Goal: Navigation & Orientation: Find specific page/section

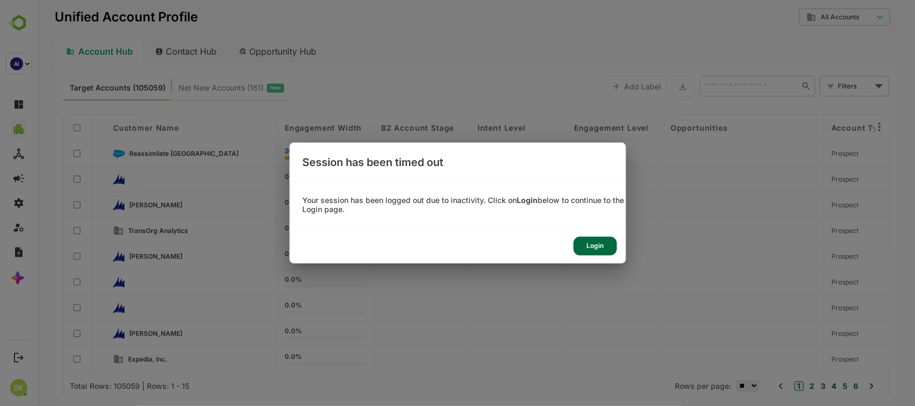
click at [605, 246] on div "Login" at bounding box center [595, 246] width 43 height 19
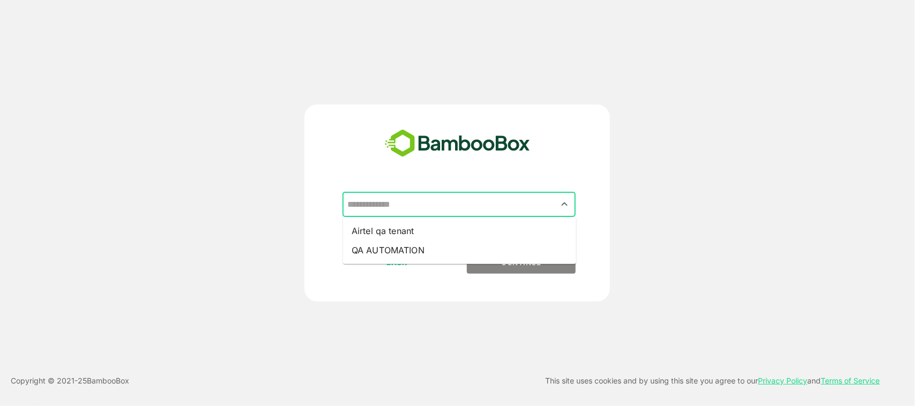
click at [540, 212] on input "text" at bounding box center [459, 205] width 229 height 20
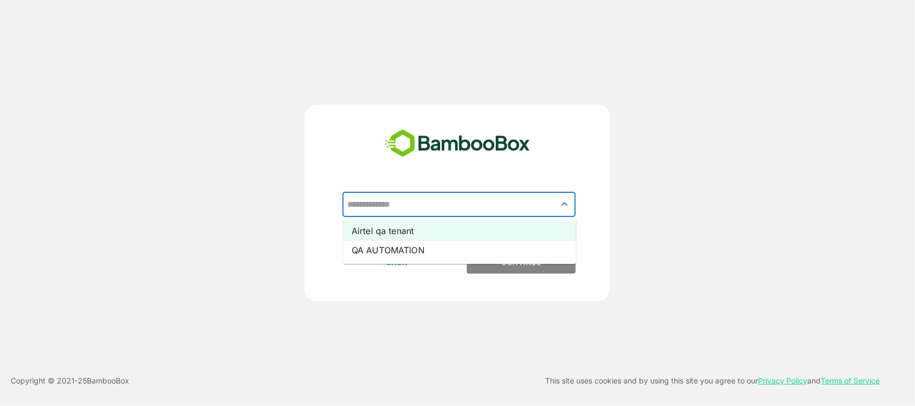
click at [528, 232] on li "Airtel qa tenant" at bounding box center [459, 230] width 233 height 19
type input "**********"
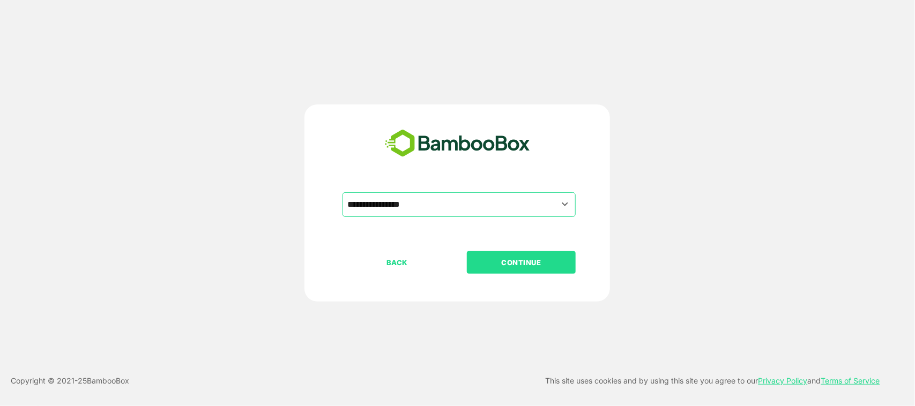
click at [523, 260] on p "CONTINUE" at bounding box center [521, 263] width 107 height 12
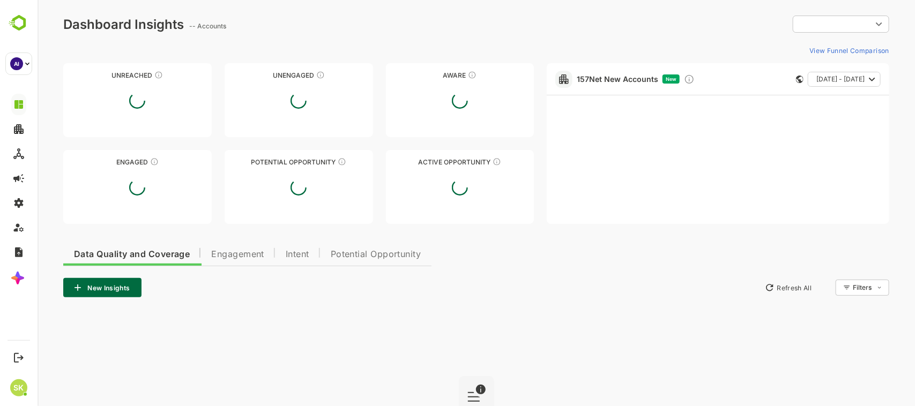
type input "**********"
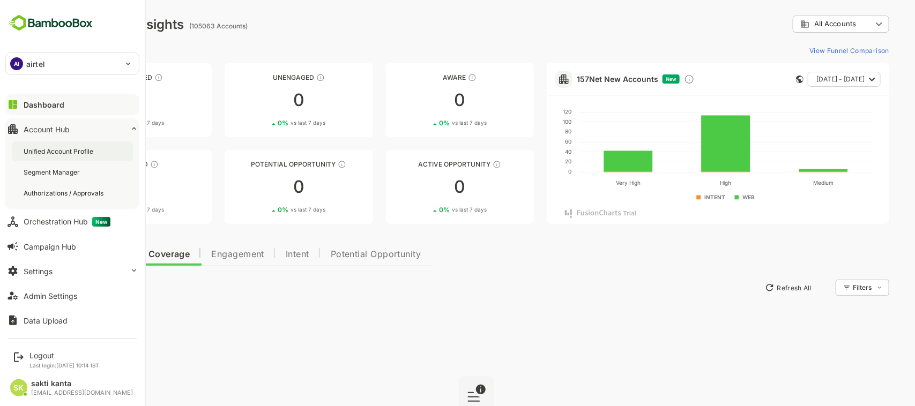
click at [33, 148] on div "Unified Account Profile" at bounding box center [60, 151] width 72 height 9
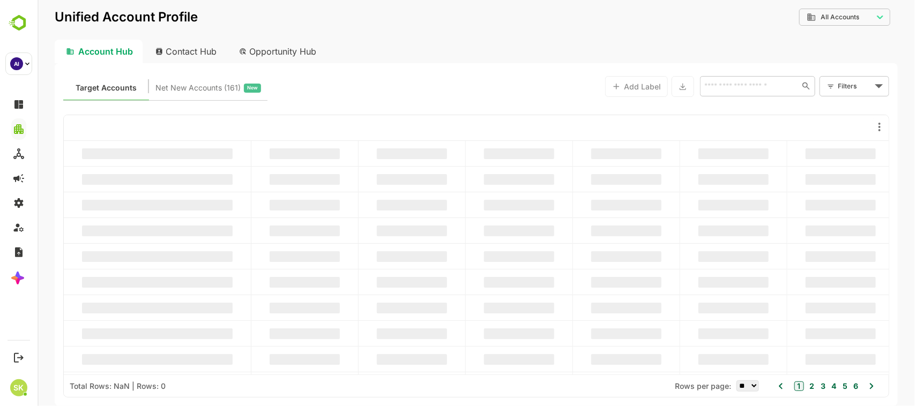
type input "**********"
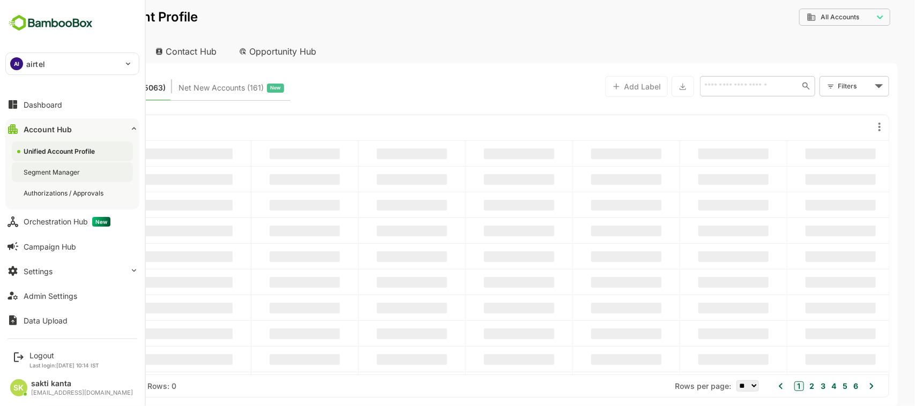
click at [46, 175] on div "Segment Manager" at bounding box center [53, 172] width 58 height 9
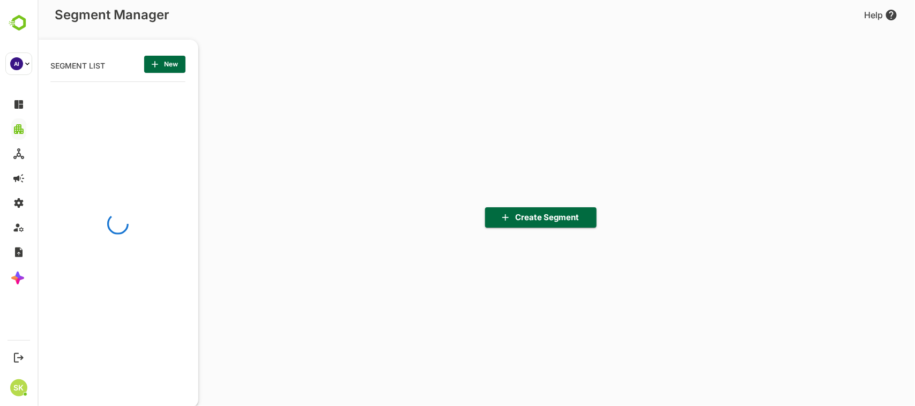
scroll to position [282, 132]
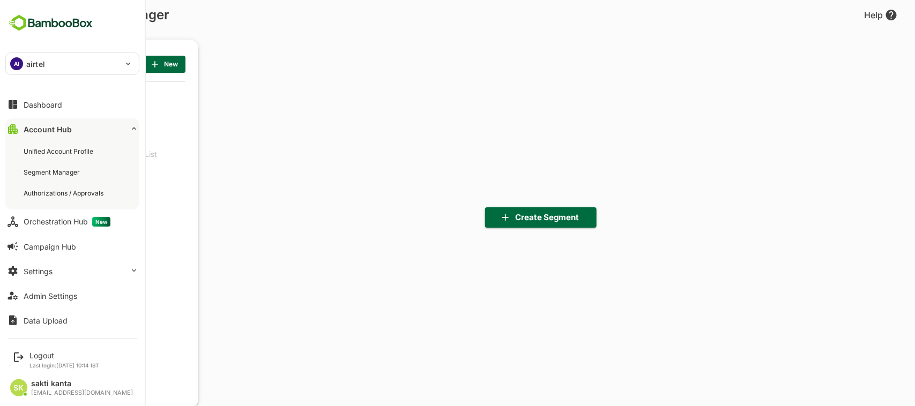
click at [57, 128] on div "Account Hub" at bounding box center [48, 129] width 48 height 9
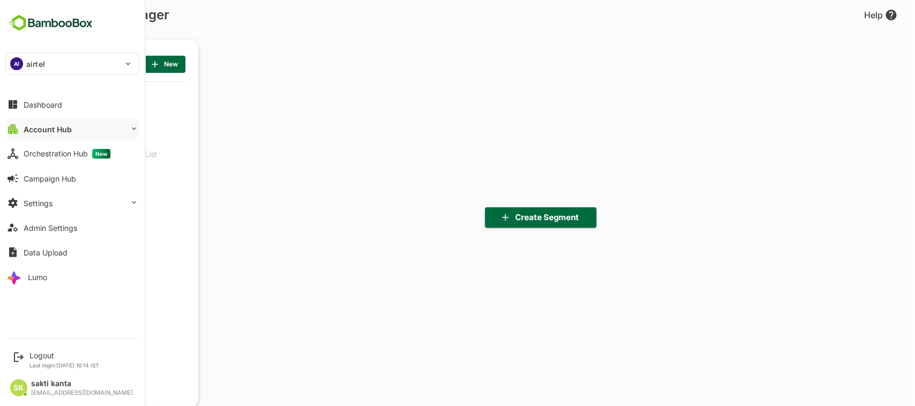
click at [57, 130] on div "Account Hub" at bounding box center [48, 129] width 48 height 9
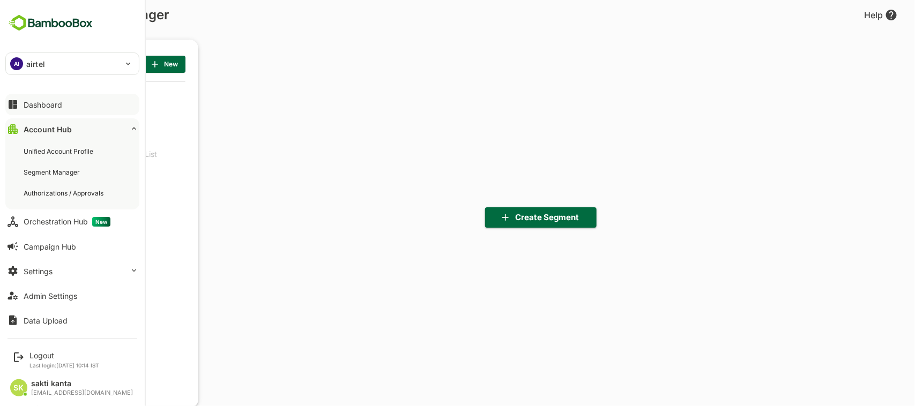
click at [53, 103] on div "Dashboard" at bounding box center [43, 104] width 39 height 9
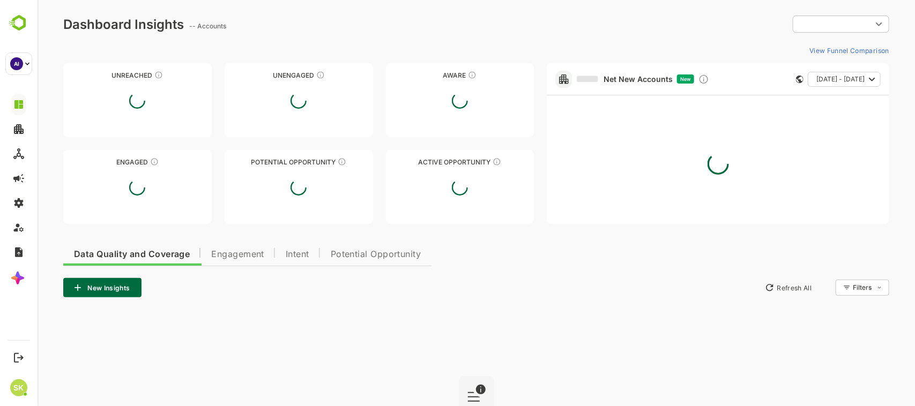
type input "**********"
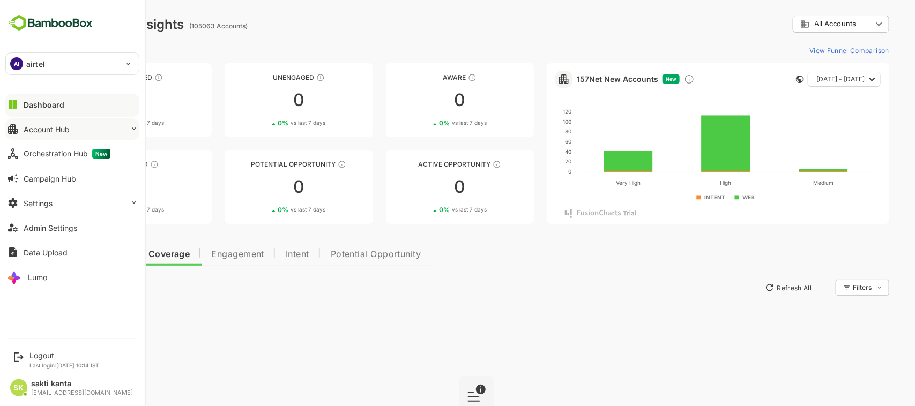
click at [47, 129] on div "Account Hub" at bounding box center [47, 129] width 46 height 9
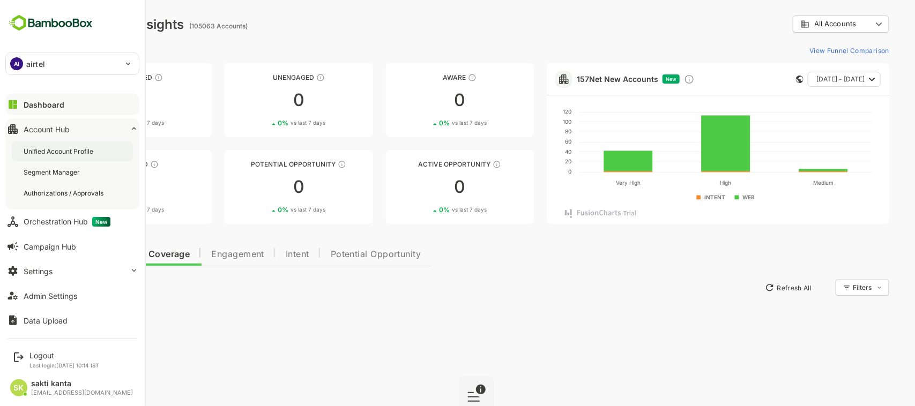
click at [52, 153] on div "Unified Account Profile" at bounding box center [60, 151] width 72 height 9
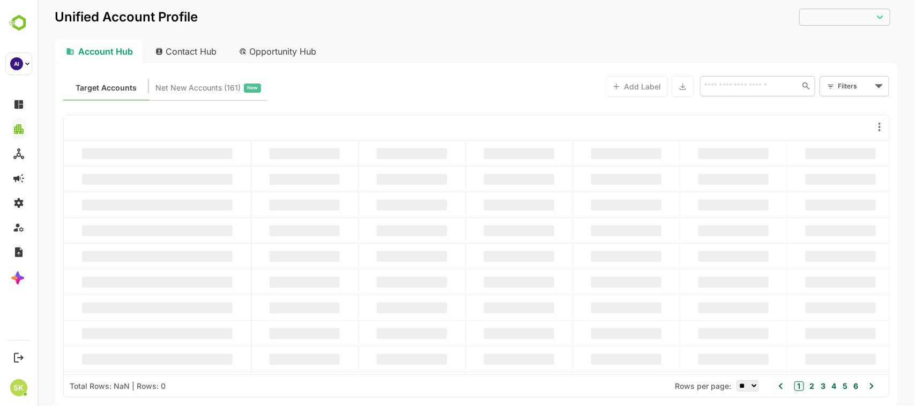
type input "**********"
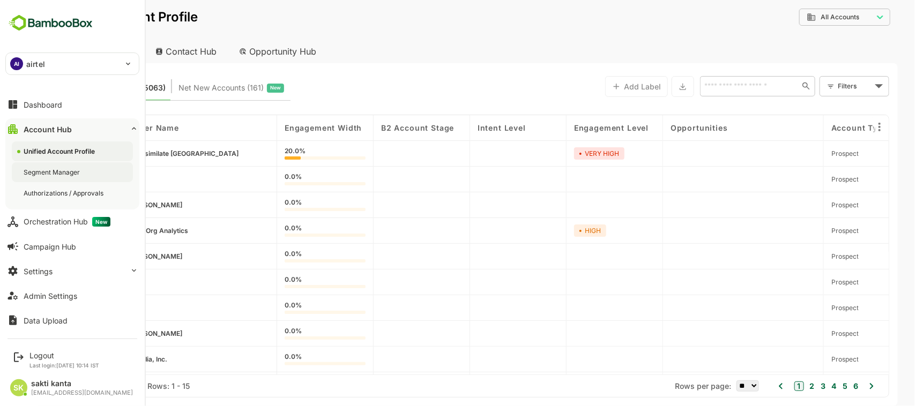
click at [39, 169] on div "Segment Manager" at bounding box center [53, 172] width 58 height 9
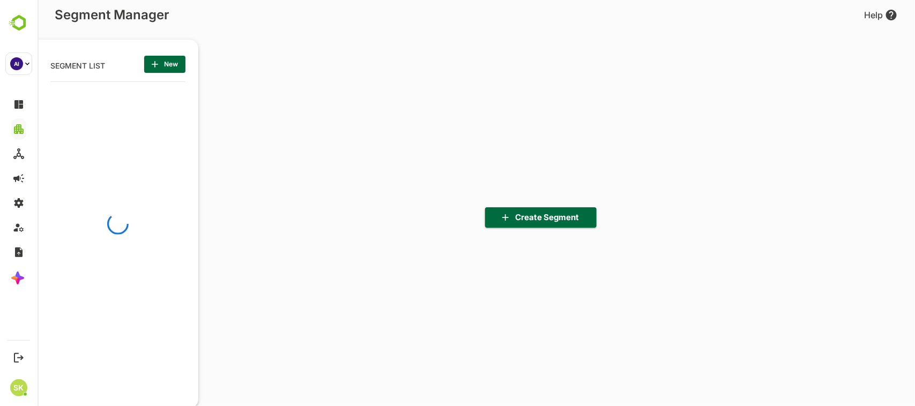
scroll to position [282, 132]
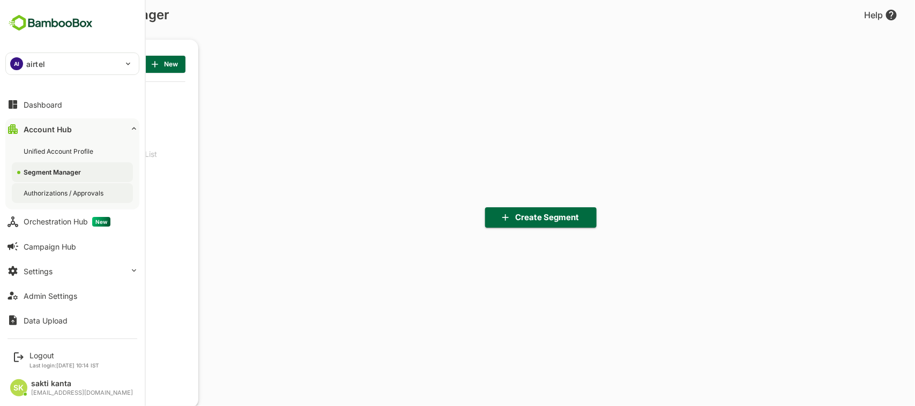
click at [46, 189] on div "Authorizations / Approvals" at bounding box center [65, 193] width 82 height 9
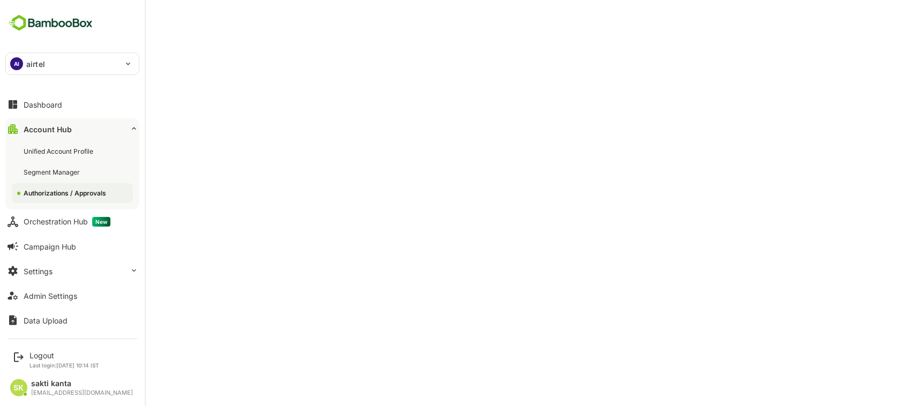
click at [47, 127] on div "Account Hub" at bounding box center [48, 129] width 48 height 9
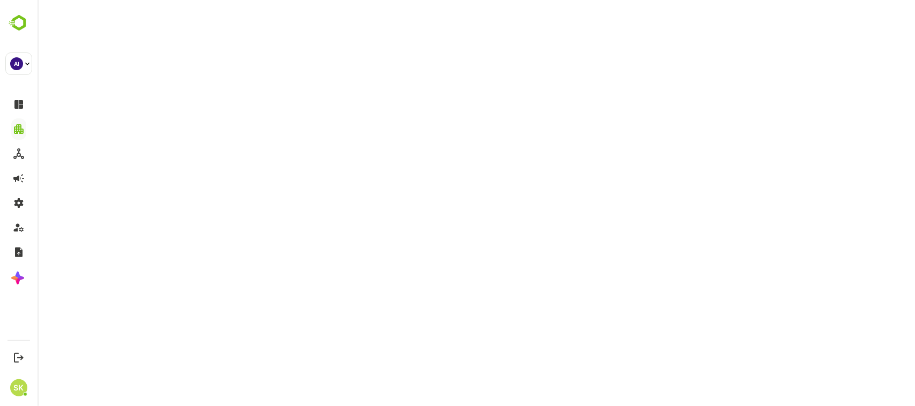
click at [337, 4] on html at bounding box center [476, 2] width 878 height 4
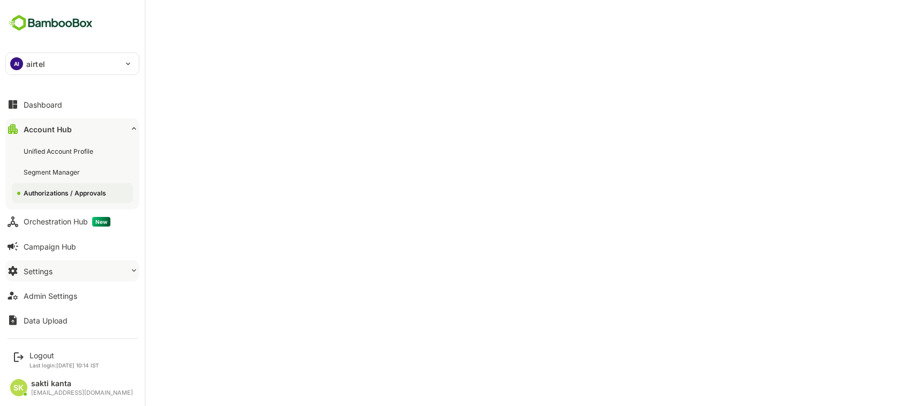
click at [46, 266] on button "Settings" at bounding box center [72, 271] width 134 height 21
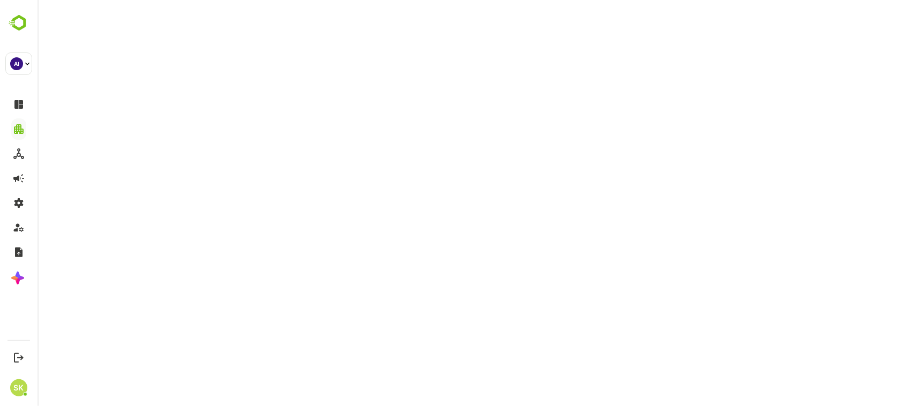
click at [220, 4] on html at bounding box center [476, 2] width 878 height 4
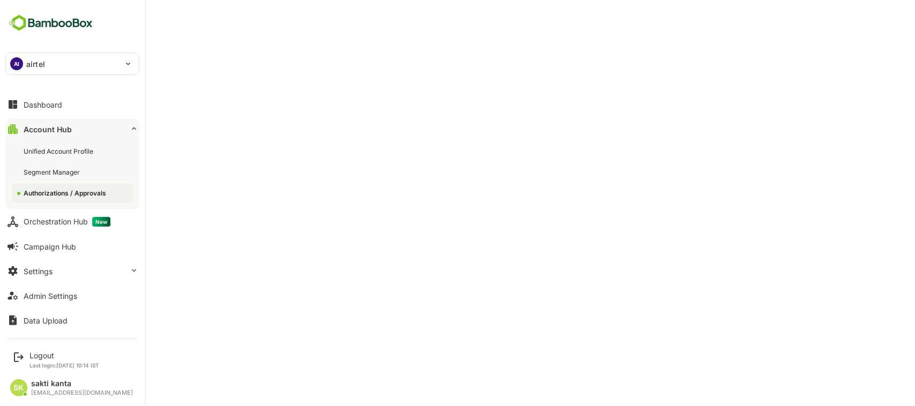
click at [43, 132] on div "Account Hub" at bounding box center [48, 129] width 48 height 9
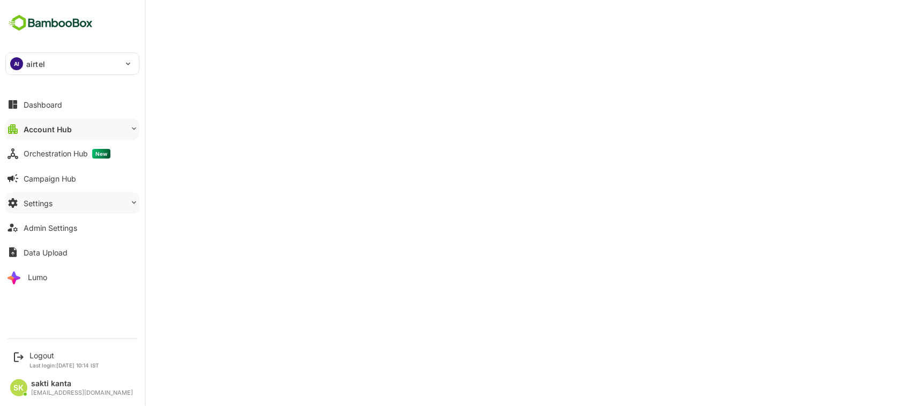
click at [41, 200] on div "Settings" at bounding box center [38, 203] width 29 height 9
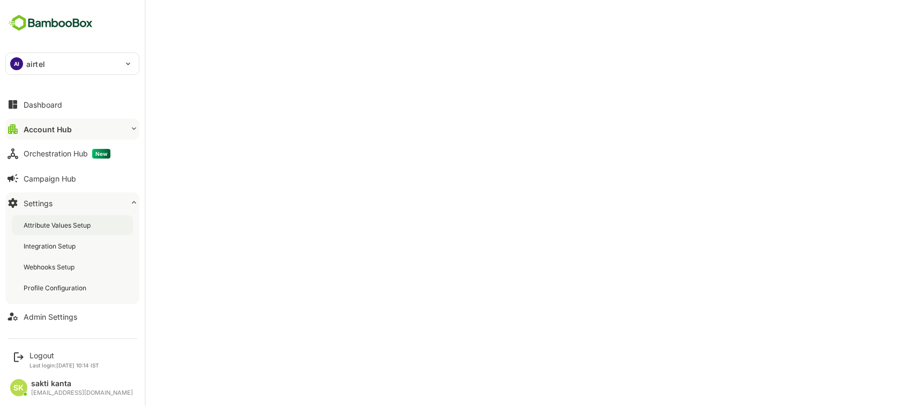
click at [47, 218] on div "Attribute Values Setup" at bounding box center [72, 225] width 121 height 20
click at [47, 241] on div "Integration Setup" at bounding box center [72, 246] width 121 height 20
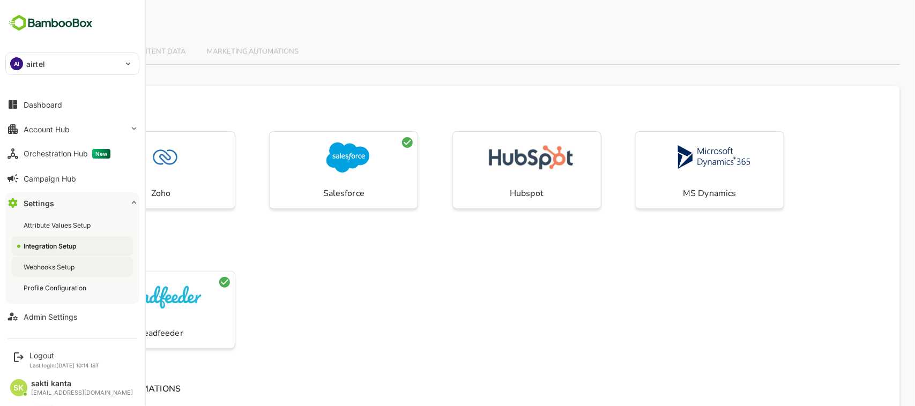
click at [47, 262] on div "Webhooks Setup" at bounding box center [72, 267] width 121 height 20
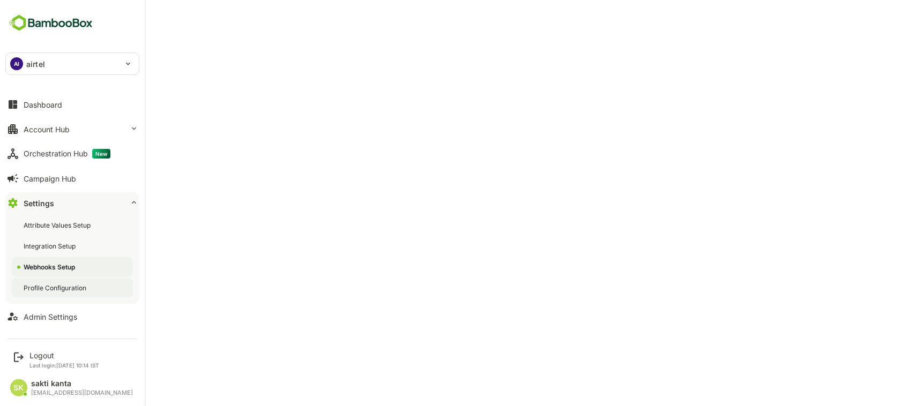
click at [48, 281] on div "Profile Configuration" at bounding box center [72, 288] width 121 height 20
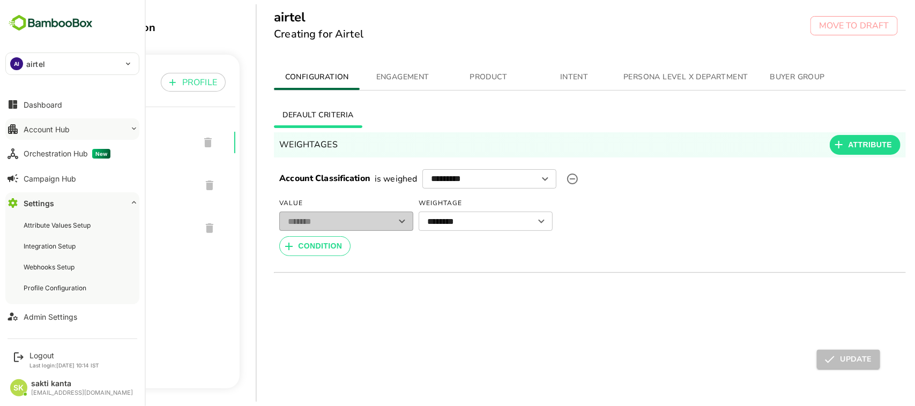
click at [42, 129] on div "Account Hub" at bounding box center [47, 129] width 46 height 9
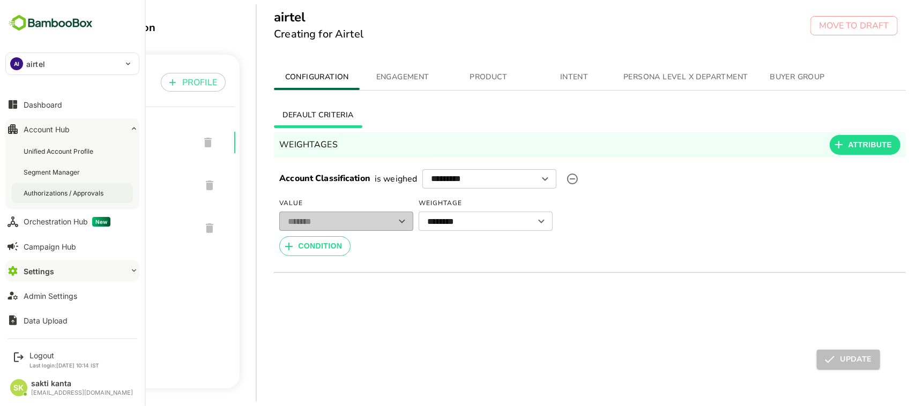
click at [41, 190] on div "Authorizations / Approvals" at bounding box center [65, 193] width 82 height 9
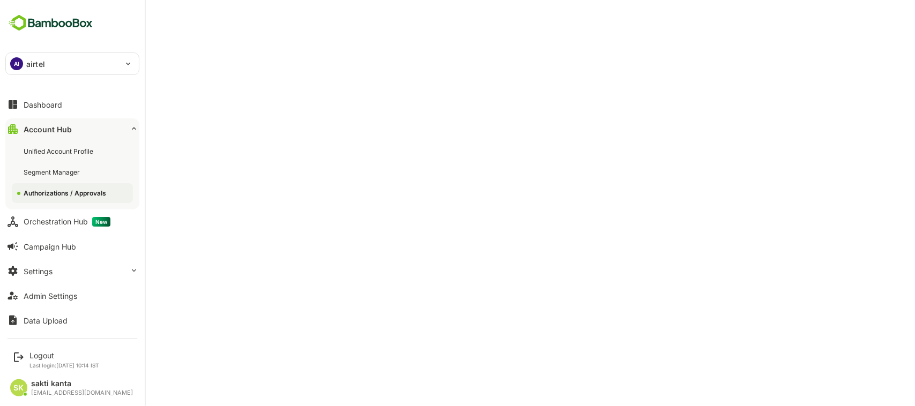
click at [89, 120] on button "Account Hub" at bounding box center [72, 128] width 134 height 21
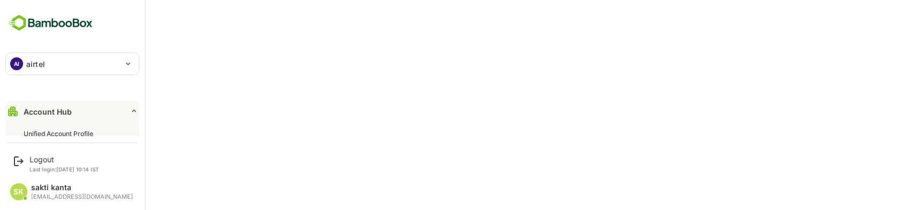
scroll to position [17, 0]
click at [121, 107] on button "Account Hub" at bounding box center [72, 111] width 134 height 21
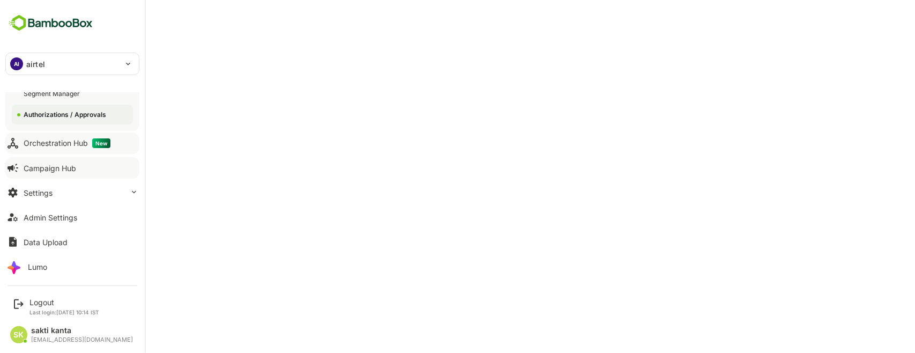
scroll to position [0, 0]
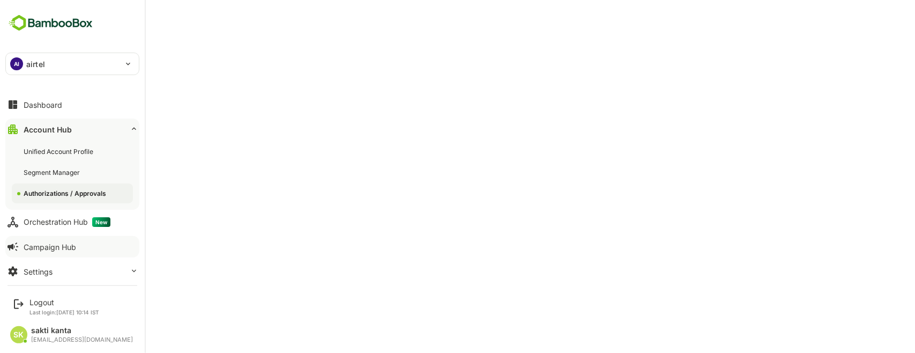
click at [112, 129] on button "Account Hub" at bounding box center [72, 128] width 134 height 21
click at [43, 103] on div "Dashboard" at bounding box center [43, 104] width 39 height 9
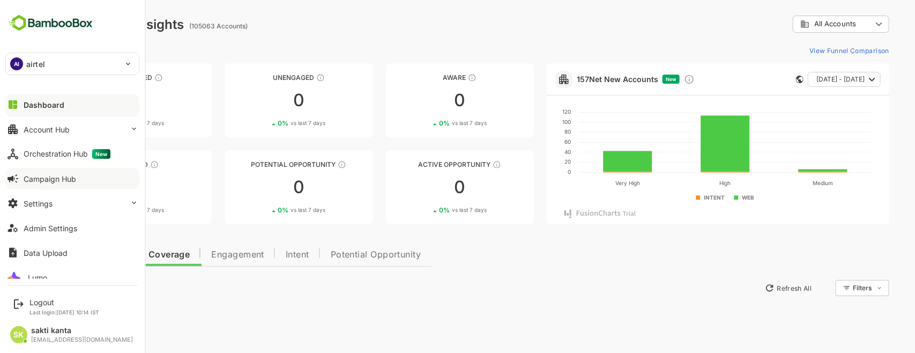
scroll to position [11, 0]
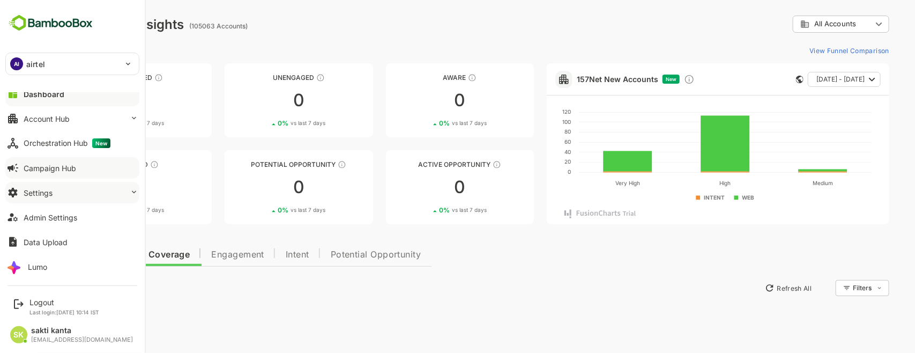
click at [44, 191] on div "Settings" at bounding box center [38, 192] width 29 height 9
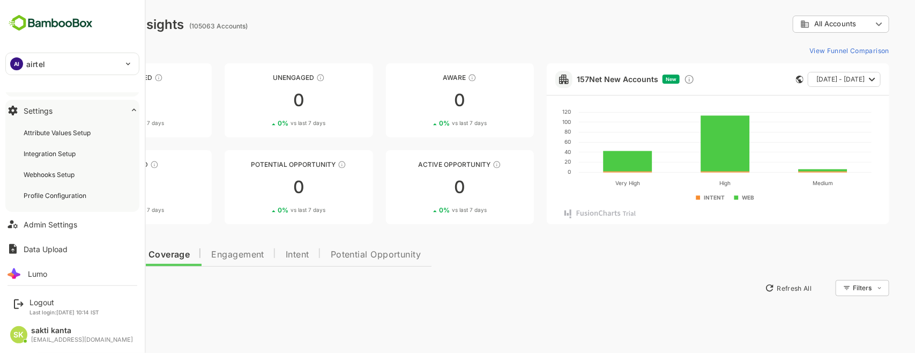
scroll to position [100, 0]
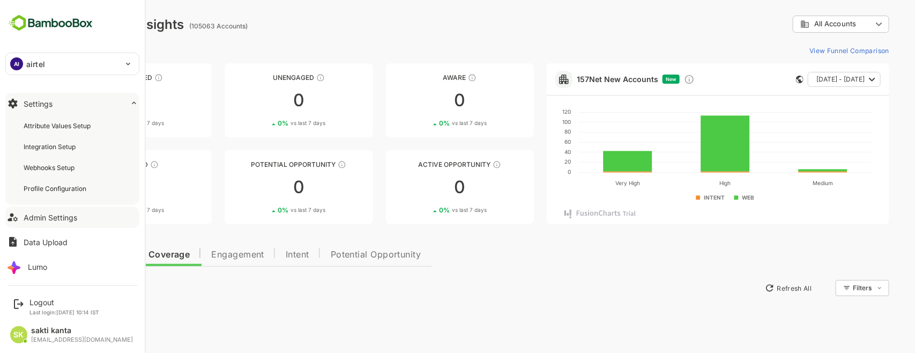
click at [46, 214] on div "Admin Settings" at bounding box center [51, 217] width 54 height 9
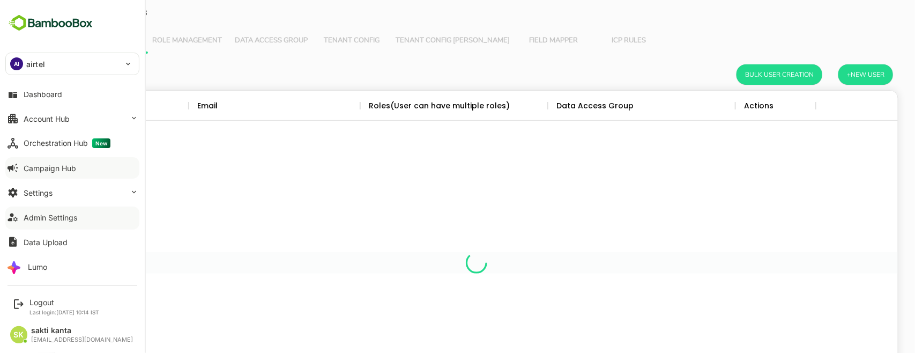
scroll to position [304, 823]
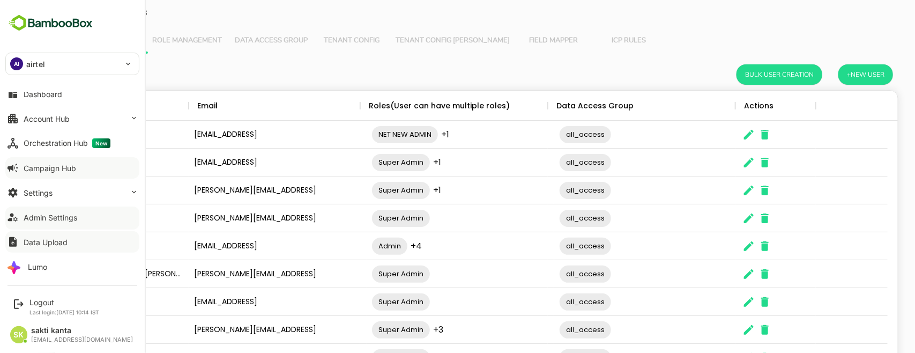
click at [47, 237] on div "Data Upload" at bounding box center [46, 241] width 44 height 9
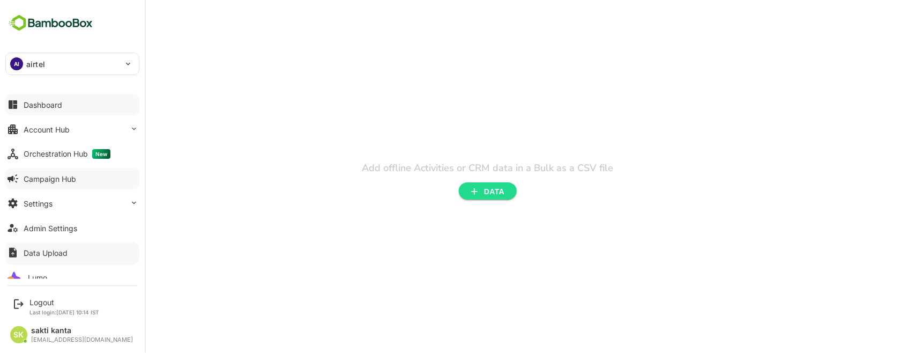
click at [48, 106] on div "Dashboard" at bounding box center [43, 104] width 39 height 9
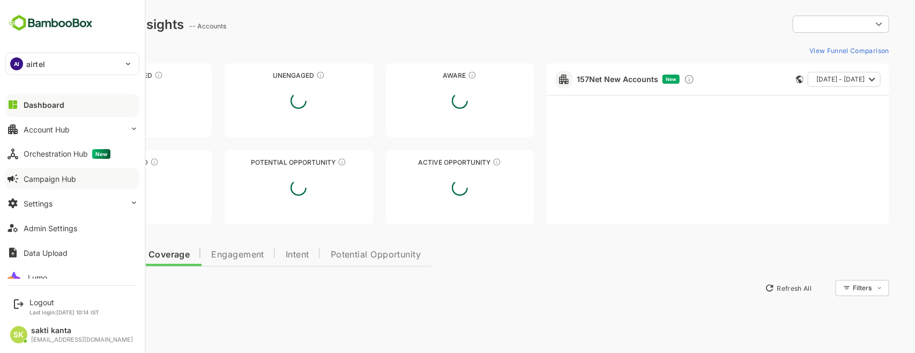
type input "**********"
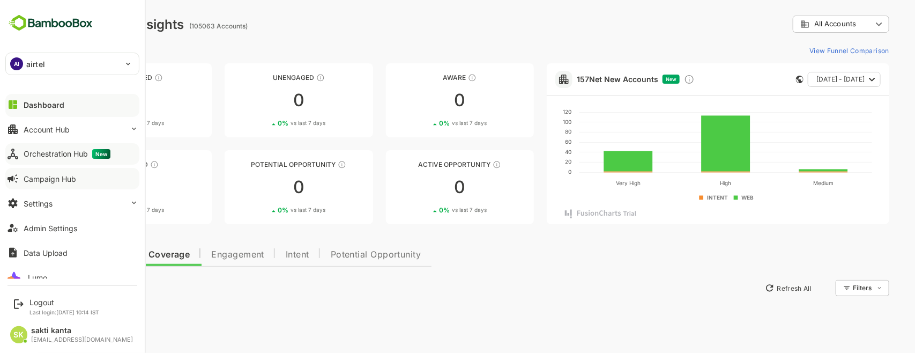
click at [54, 157] on div "Orchestration Hub New" at bounding box center [67, 154] width 87 height 10
click at [54, 175] on div "Campaign Hub" at bounding box center [50, 178] width 53 height 9
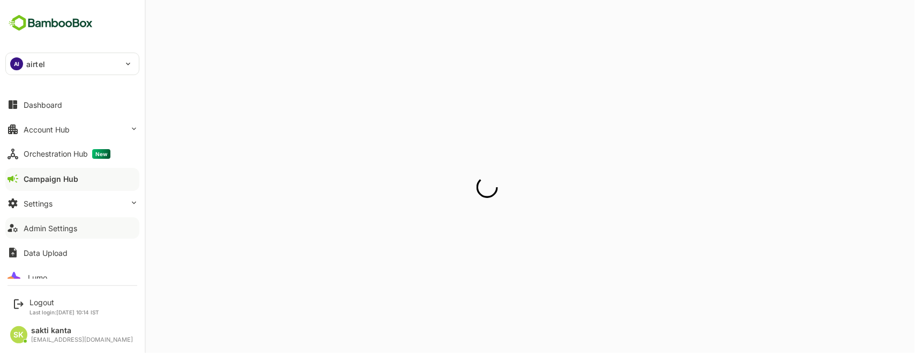
click at [54, 224] on div "Admin Settings" at bounding box center [51, 228] width 54 height 9
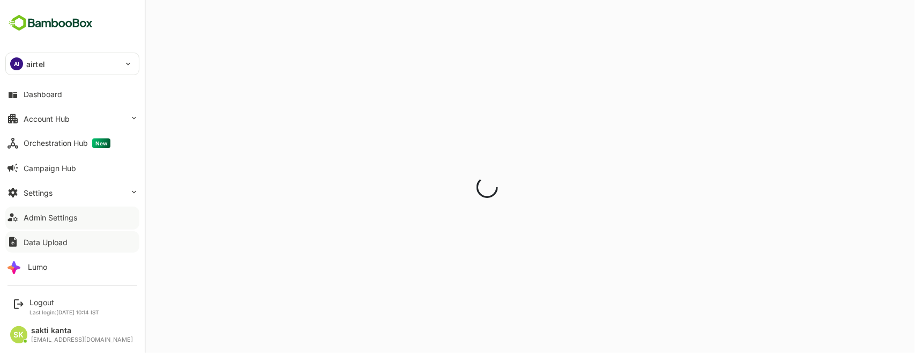
click at [52, 237] on div "Data Upload" at bounding box center [46, 241] width 44 height 9
click at [48, 262] on button "Lumo" at bounding box center [72, 266] width 134 height 21
